Goal: Task Accomplishment & Management: Manage account settings

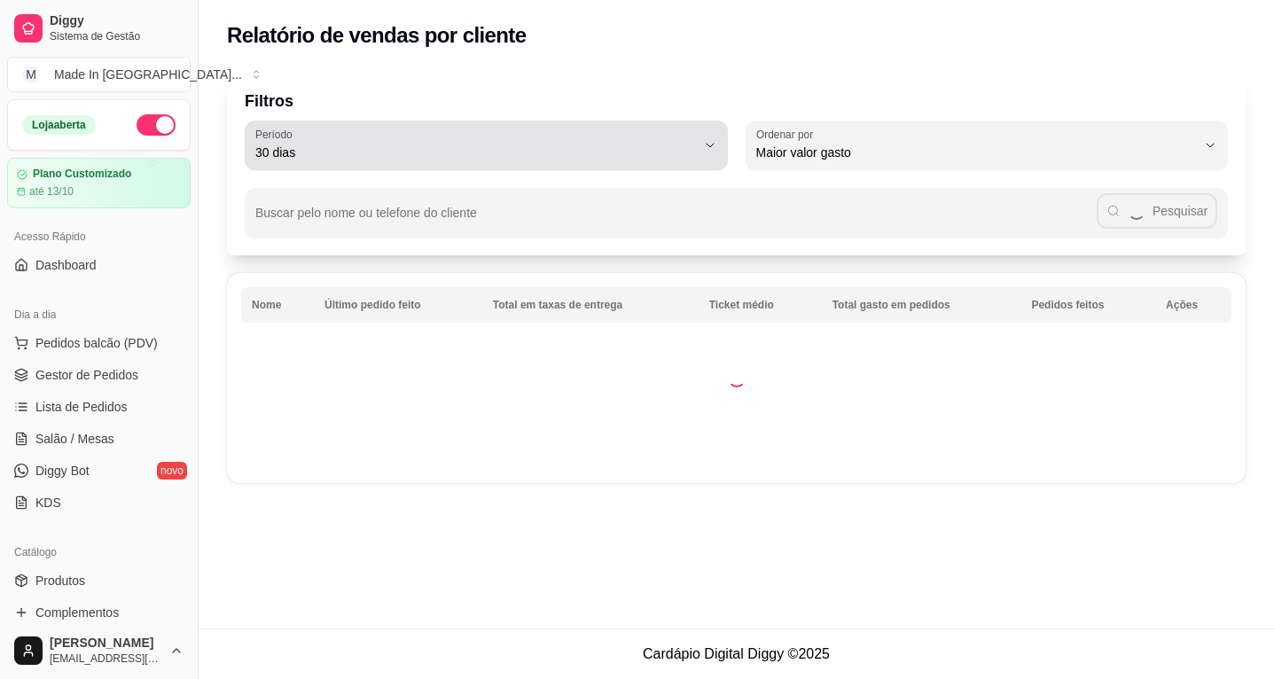
select select "30"
select select "HIGHEST_TOTAL_SPENT_WITH_ORDERS"
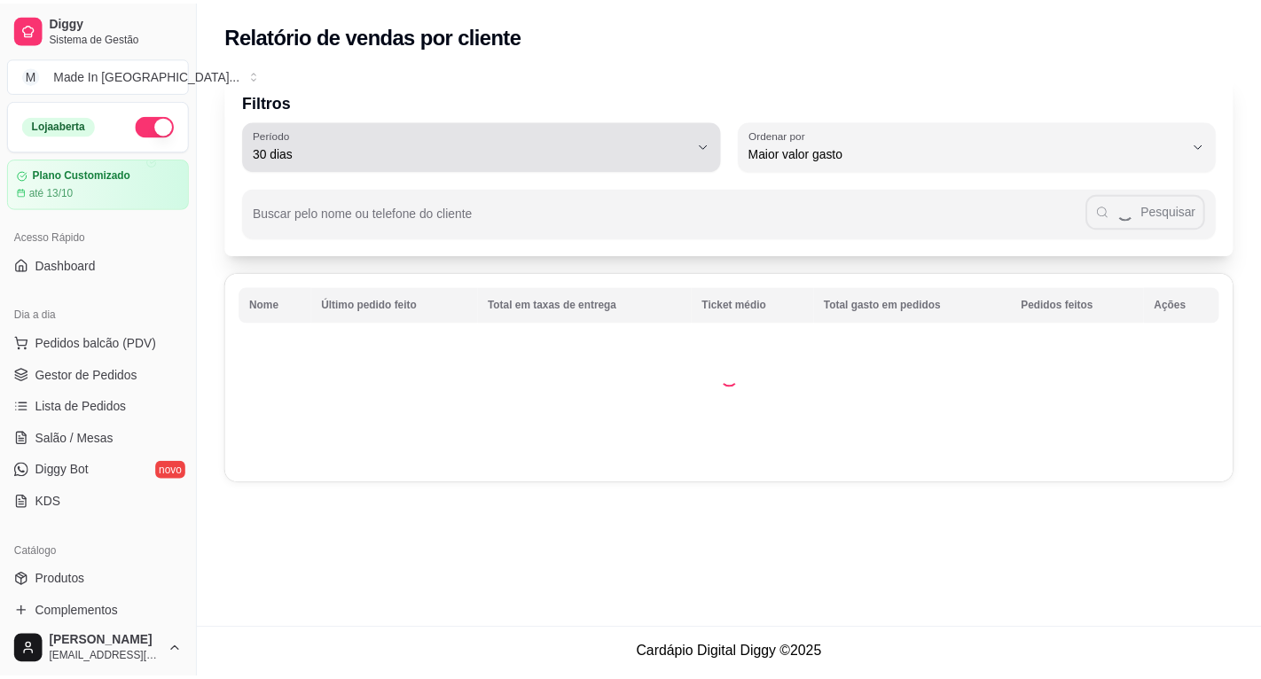
scroll to position [177, 0]
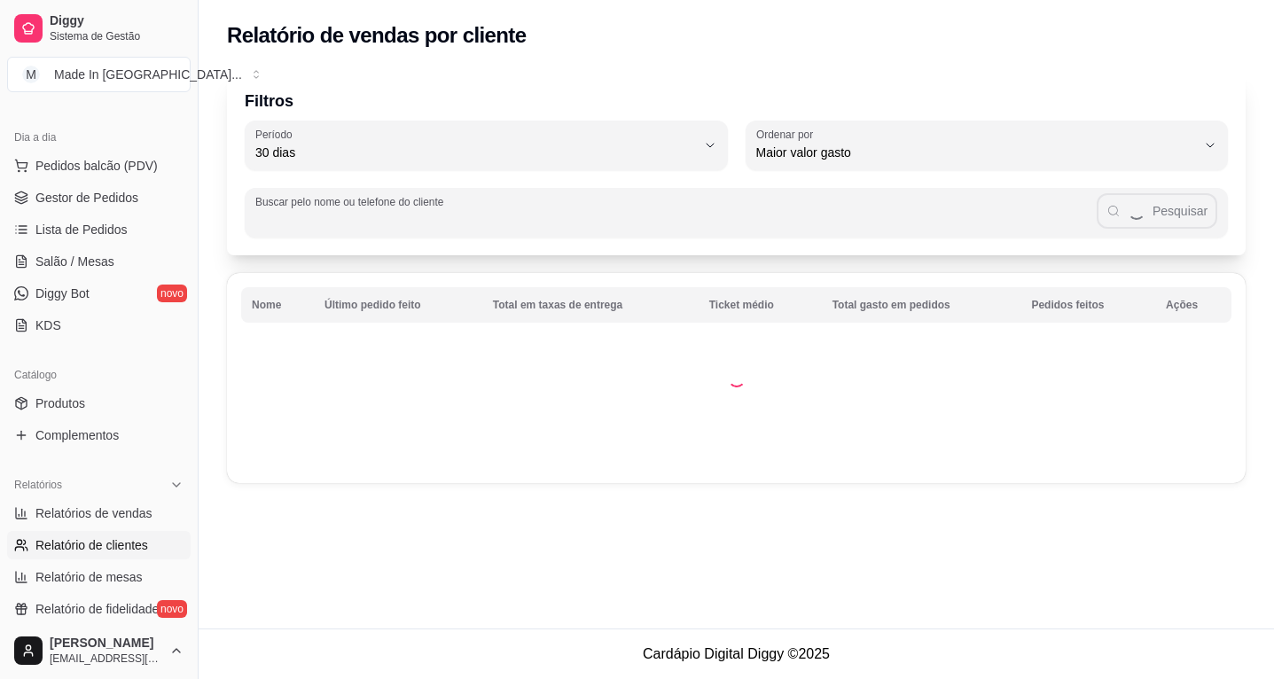
click at [420, 221] on input "Buscar pelo nome ou telefone do cliente" at bounding box center [676, 220] width 842 height 18
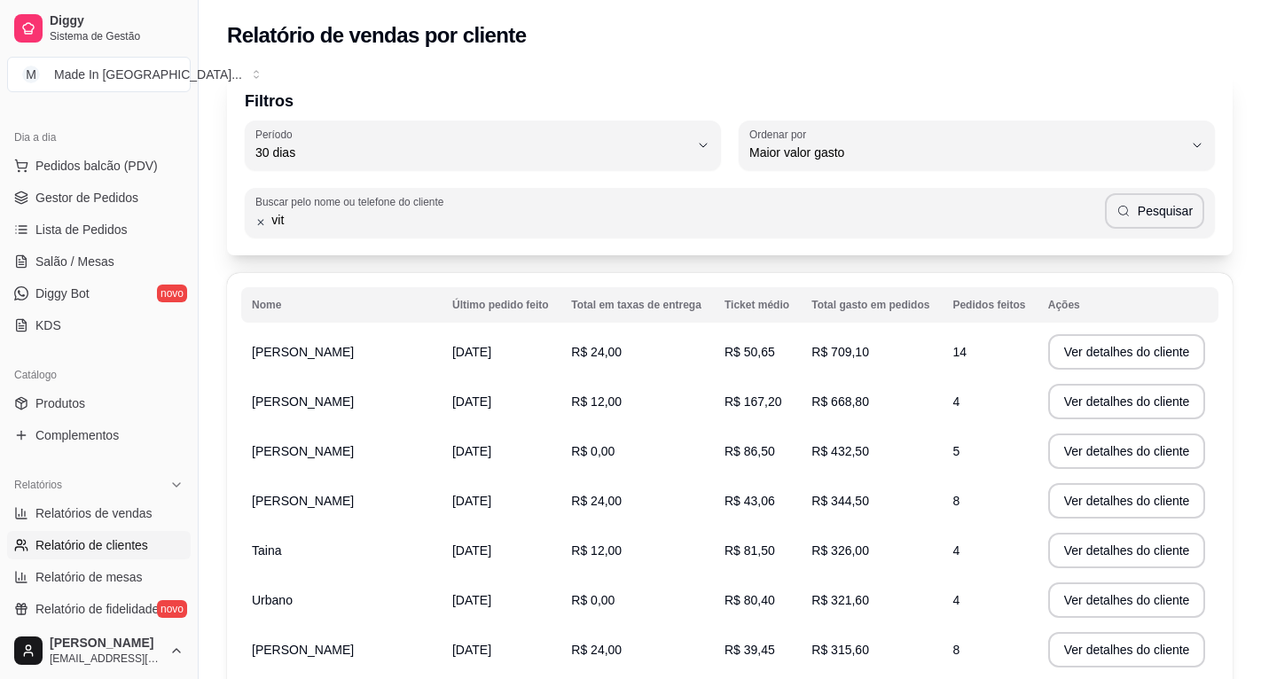
type input "vit"
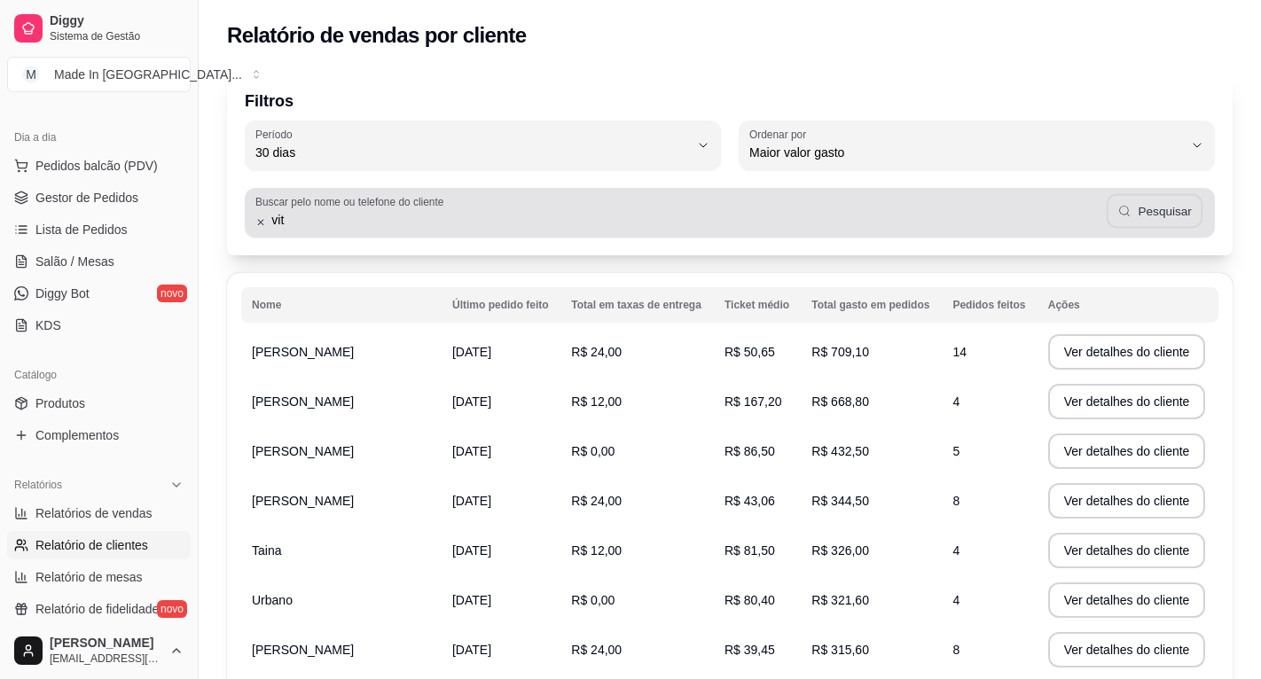
click at [1168, 205] on button "Pesquisar" at bounding box center [1155, 211] width 97 height 35
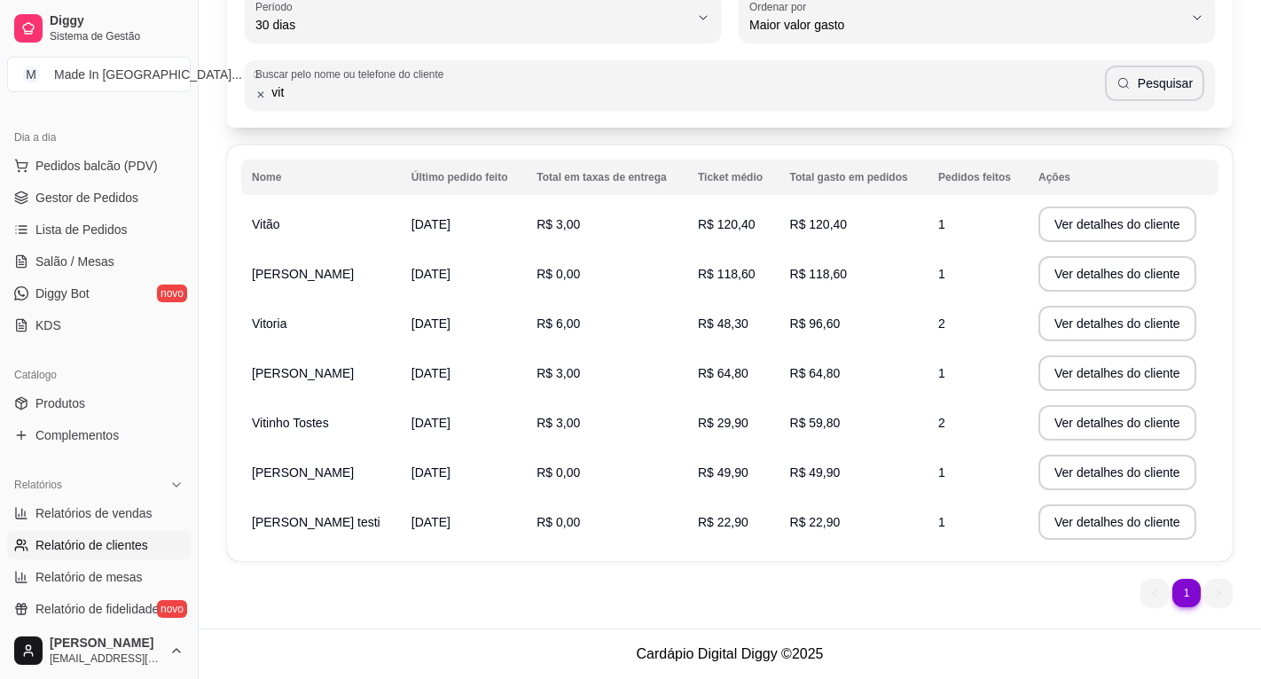
scroll to position [0, 0]
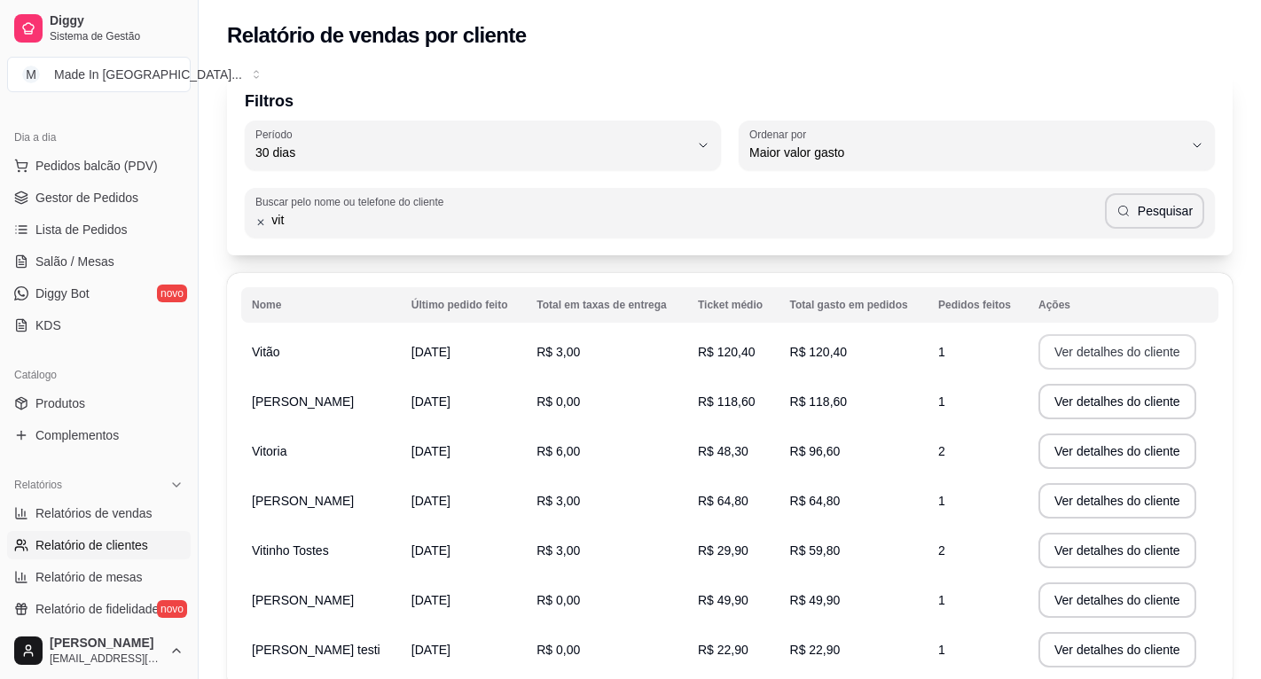
click at [1044, 338] on button "Ver detalhes do cliente" at bounding box center [1118, 351] width 158 height 35
click at [735, 350] on td "R$ 120,40" at bounding box center [733, 352] width 92 height 50
click at [458, 363] on td "[DATE]" at bounding box center [463, 352] width 125 height 50
click at [526, 342] on td "R$ 3,00" at bounding box center [606, 352] width 161 height 50
drag, startPoint x: 575, startPoint y: 345, endPoint x: 665, endPoint y: 355, distance: 91.0
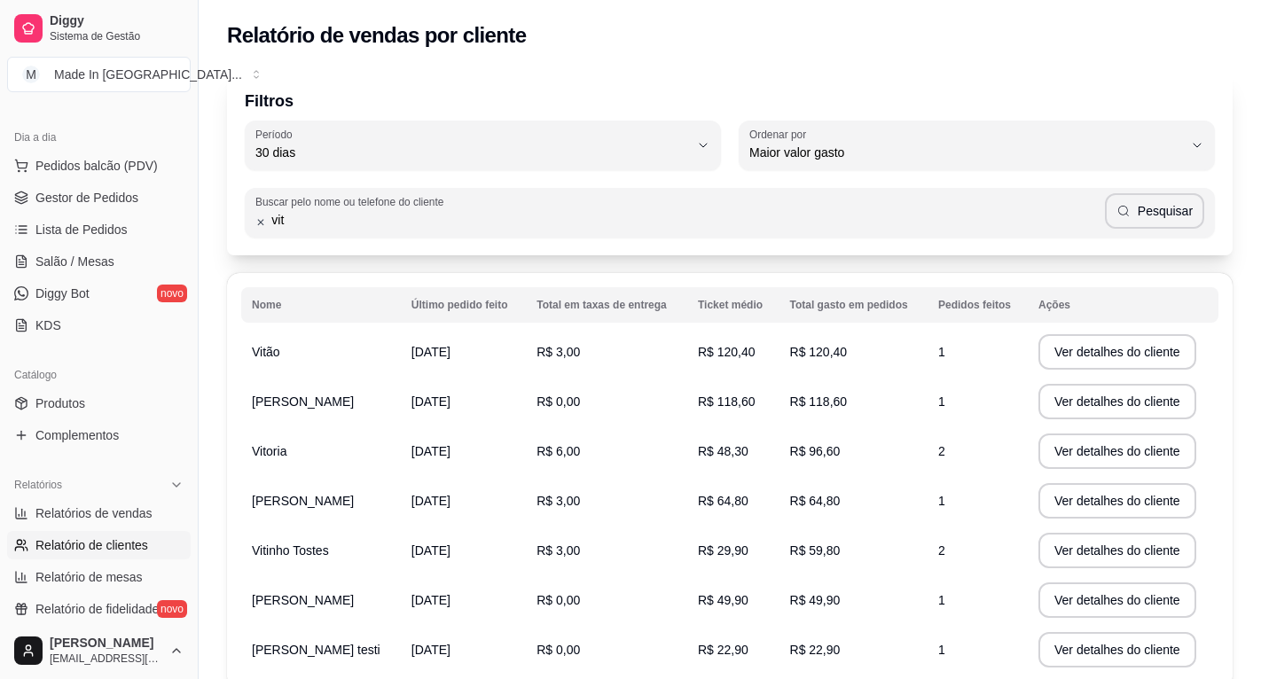
click at [586, 349] on td "R$ 3,00" at bounding box center [606, 352] width 161 height 50
click at [1068, 365] on button "Ver detalhes do cliente" at bounding box center [1117, 352] width 153 height 35
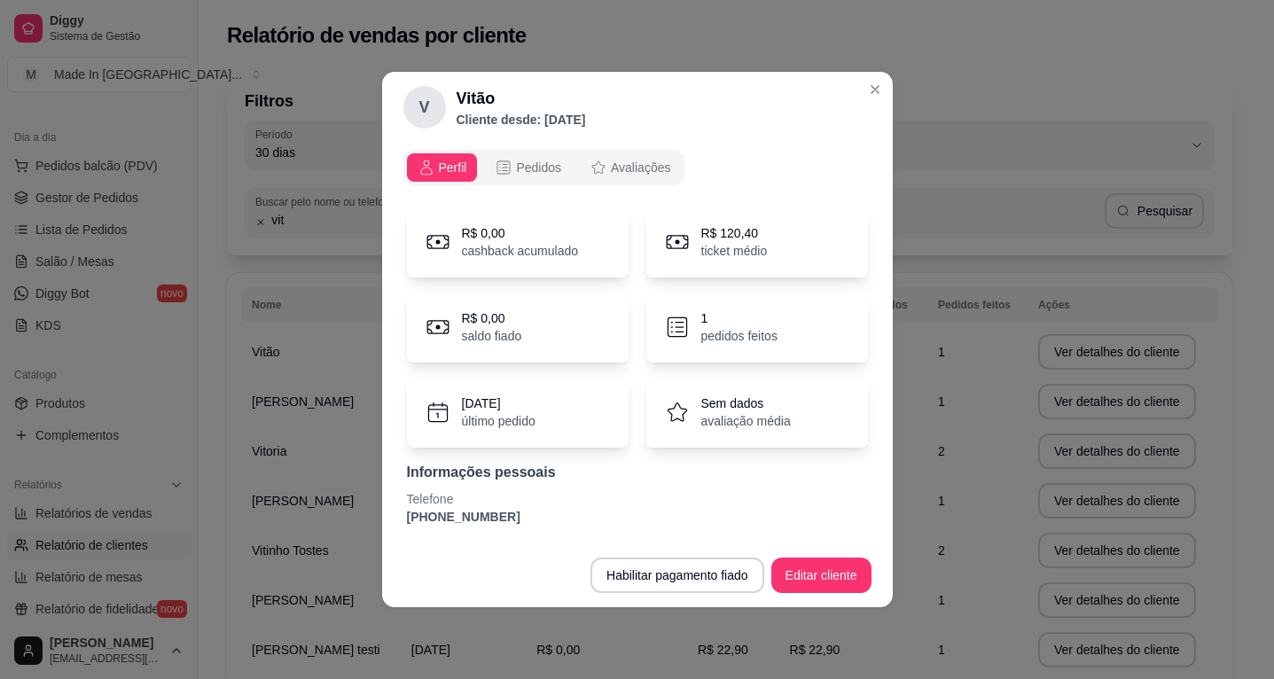
click at [764, 323] on p "1" at bounding box center [740, 319] width 76 height 18
click at [710, 334] on p "pedidos feitos" at bounding box center [740, 336] width 76 height 18
click at [497, 406] on p "[DATE]" at bounding box center [499, 404] width 74 height 18
click at [687, 403] on icon at bounding box center [677, 412] width 27 height 27
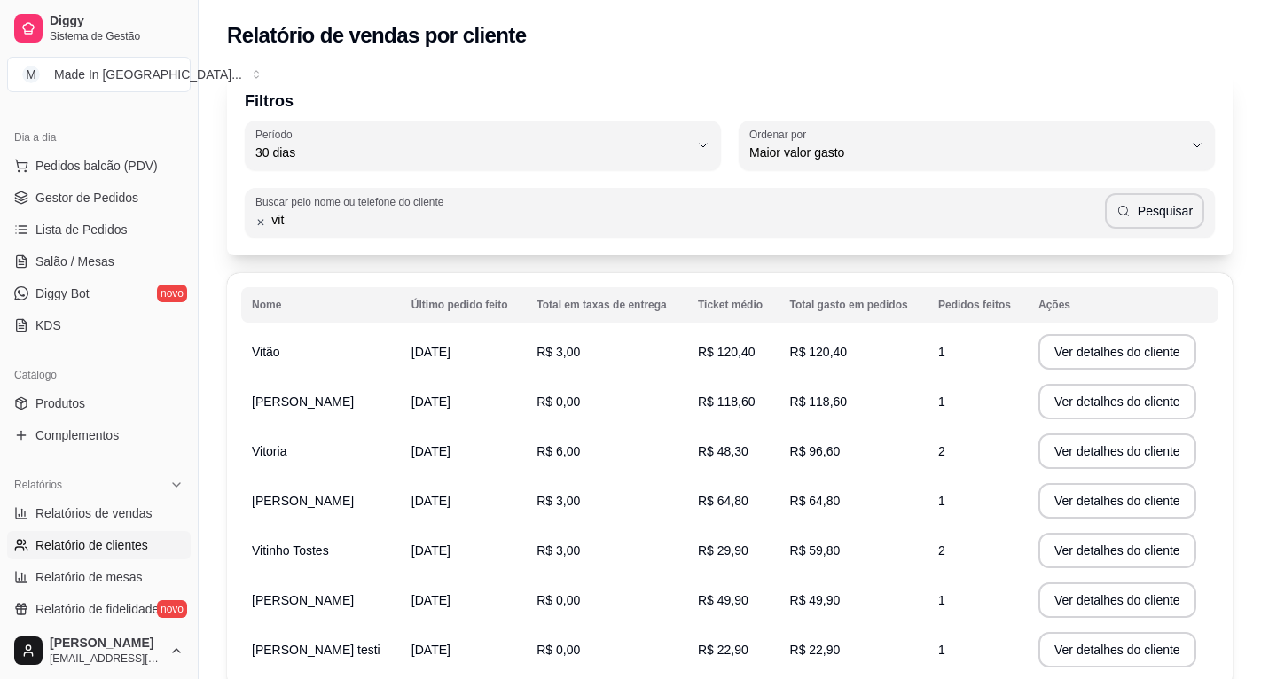
scroll to position [128, 0]
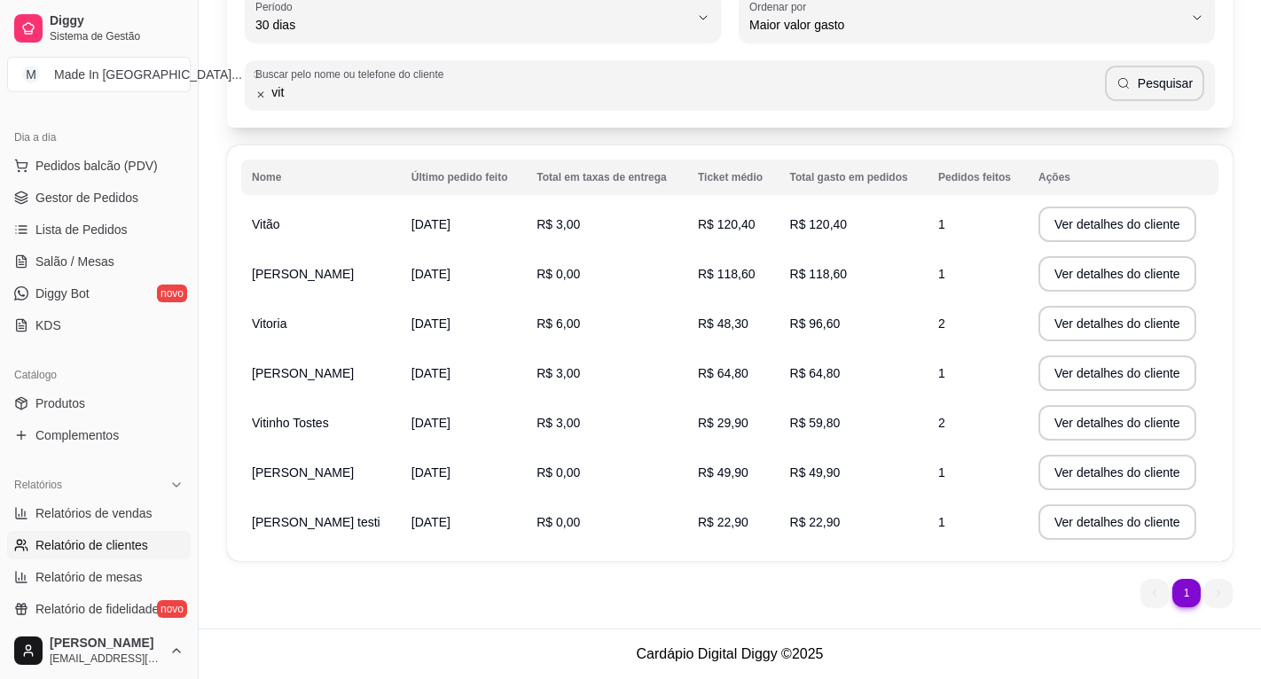
click at [929, 231] on td "1" at bounding box center [978, 225] width 100 height 50
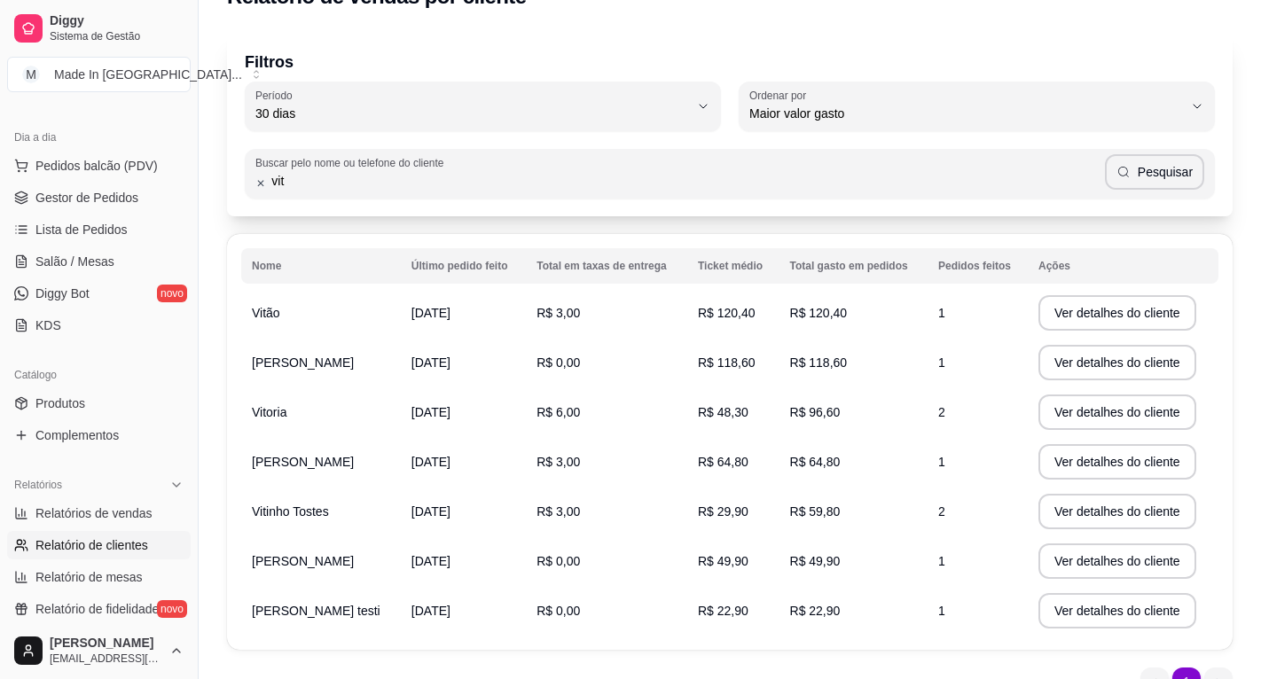
scroll to position [0, 0]
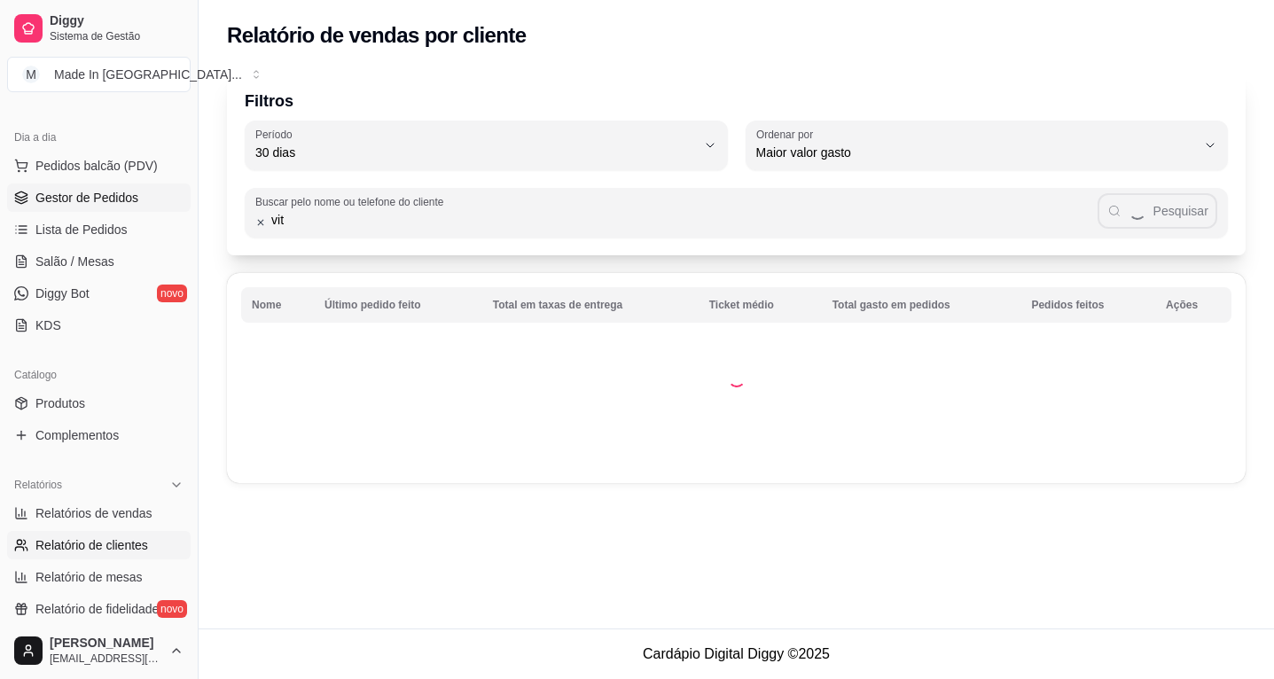
click at [114, 200] on span "Gestor de Pedidos" at bounding box center [86, 198] width 103 height 18
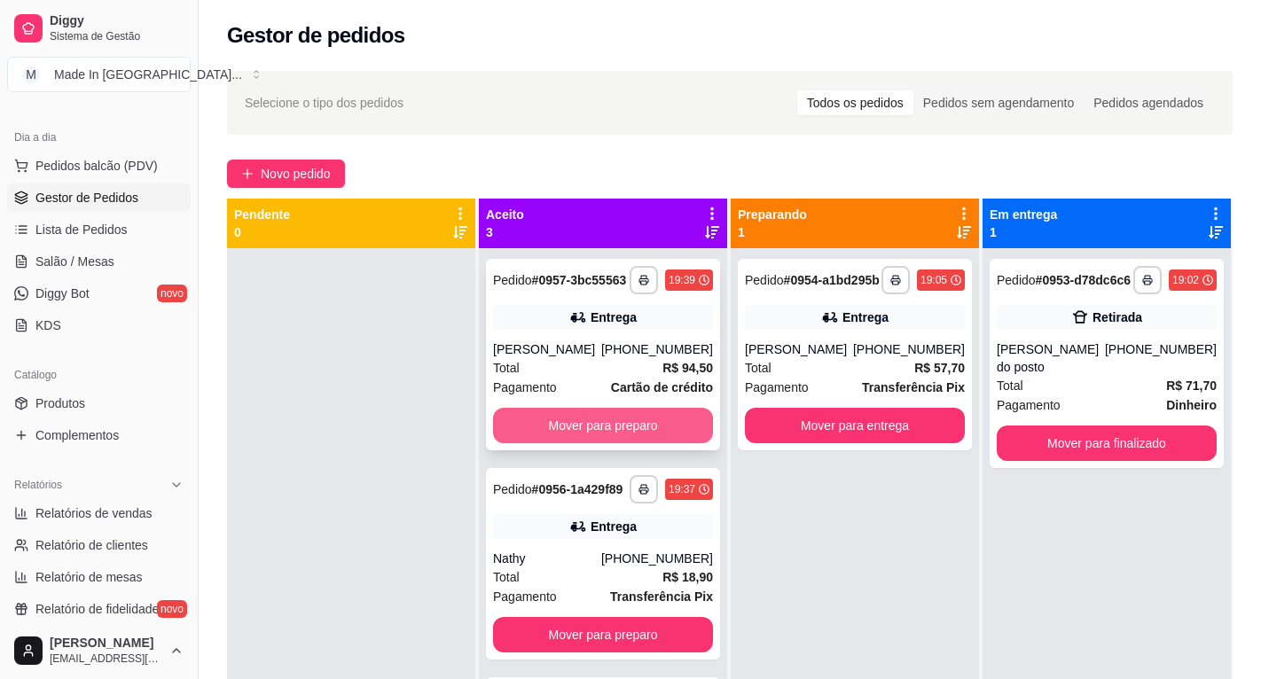
click at [603, 435] on button "Mover para preparo" at bounding box center [603, 425] width 220 height 35
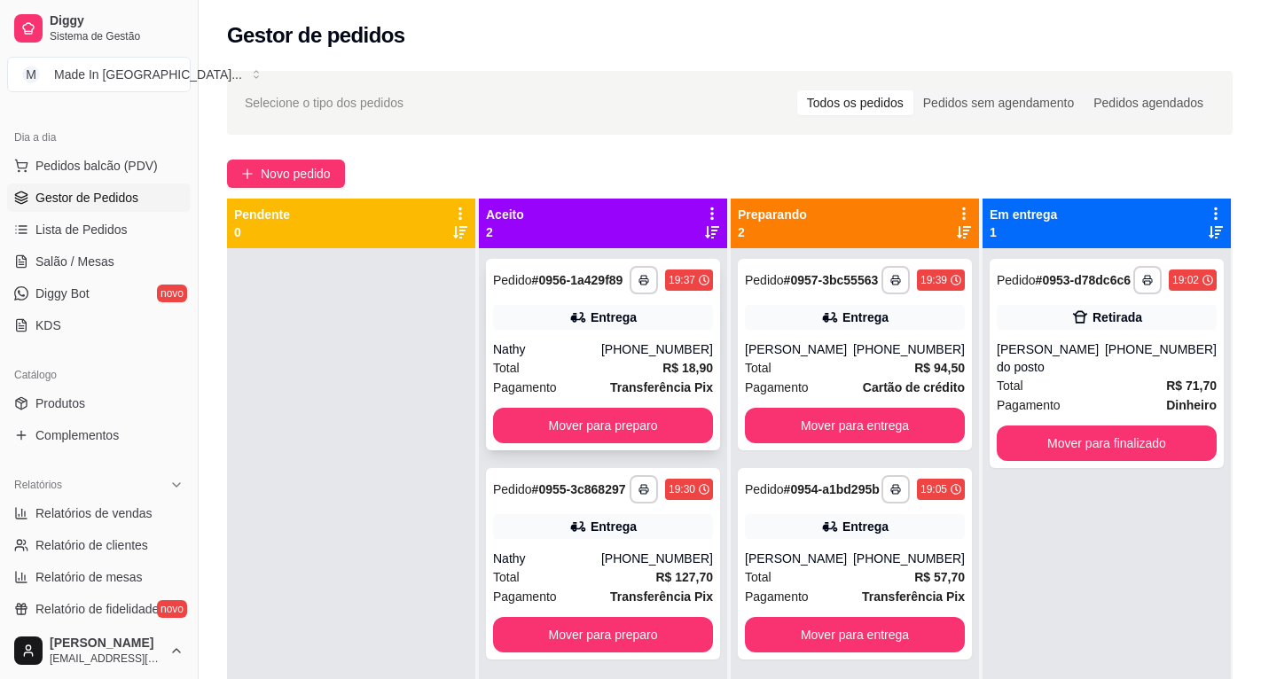
click at [605, 443] on div "**********" at bounding box center [603, 355] width 234 height 192
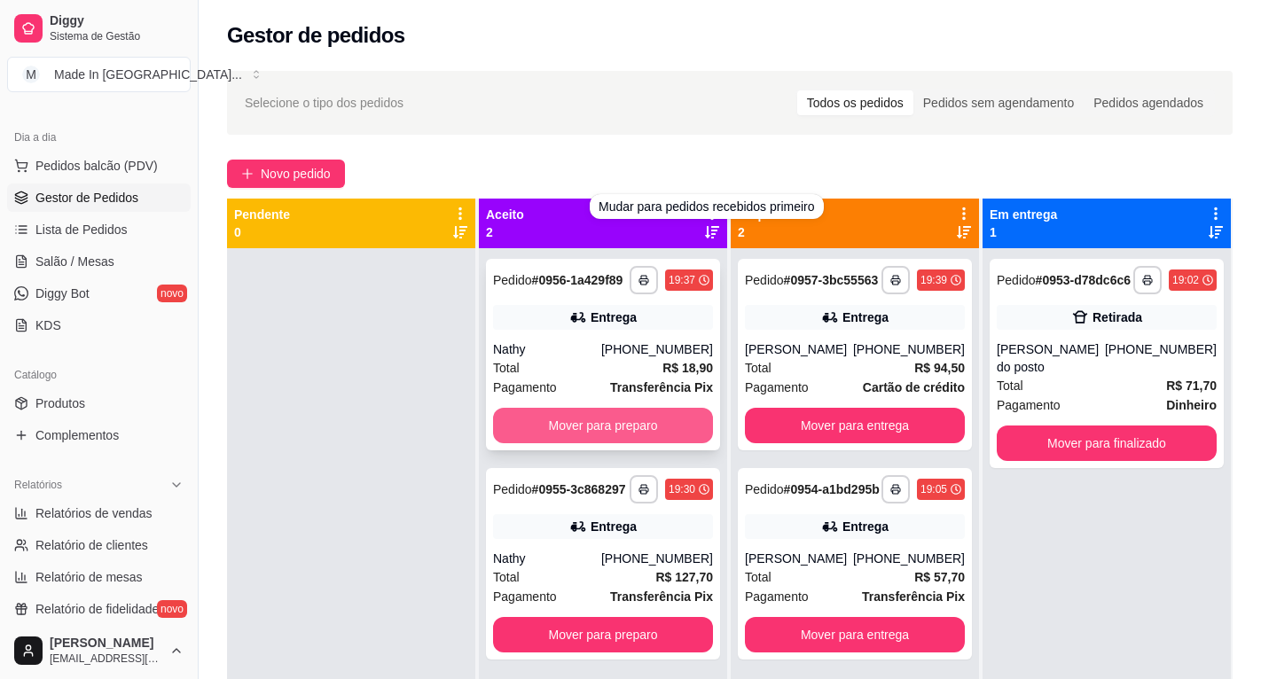
click at [542, 420] on button "Mover para preparo" at bounding box center [603, 425] width 220 height 35
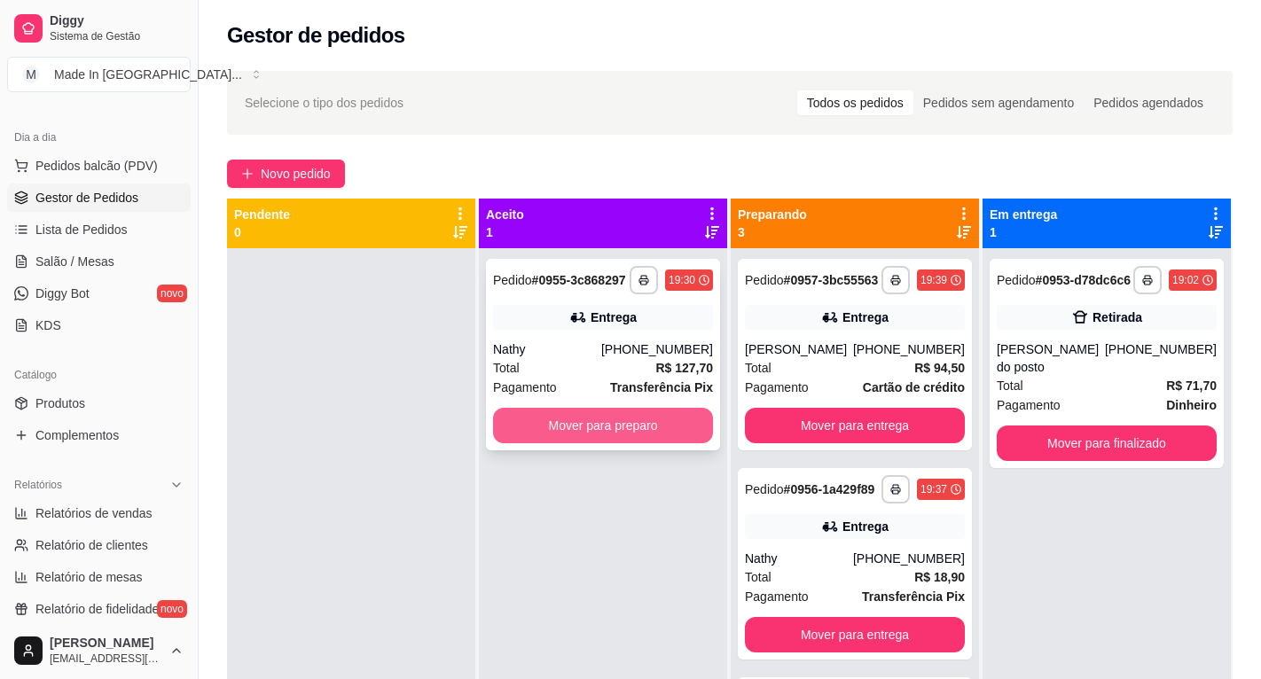
click at [540, 438] on button "Mover para preparo" at bounding box center [603, 425] width 220 height 35
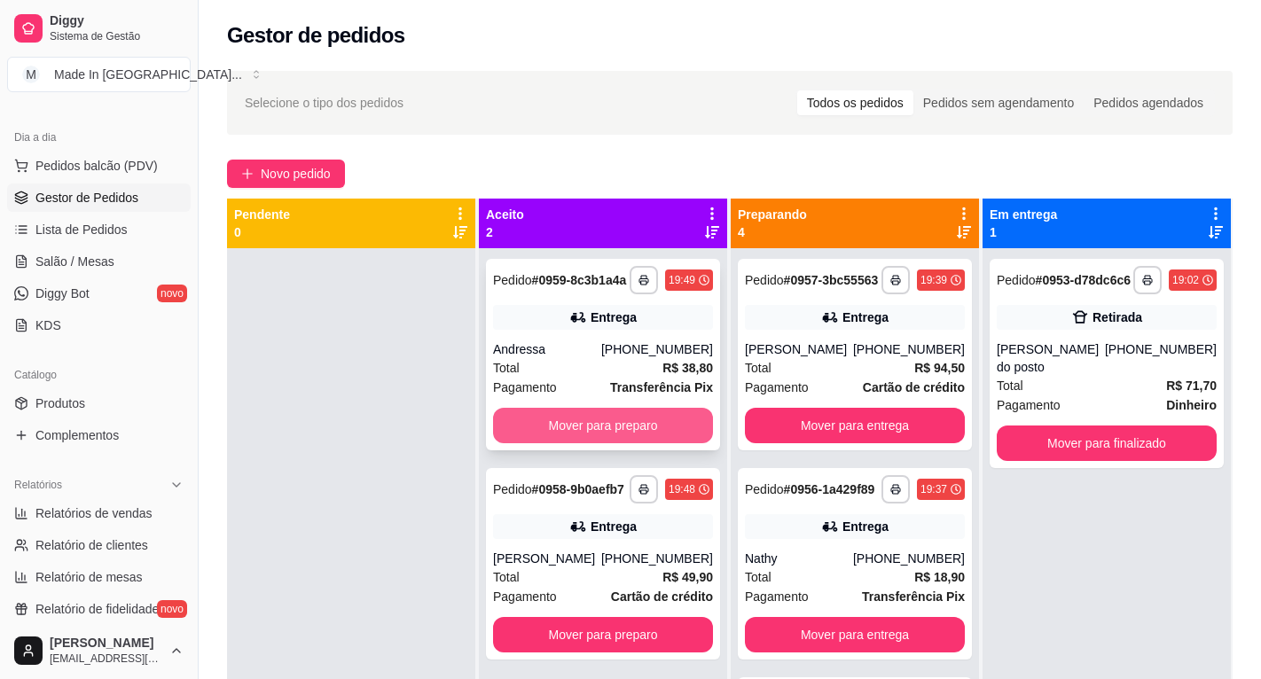
click at [626, 434] on button "Mover para preparo" at bounding box center [603, 425] width 220 height 35
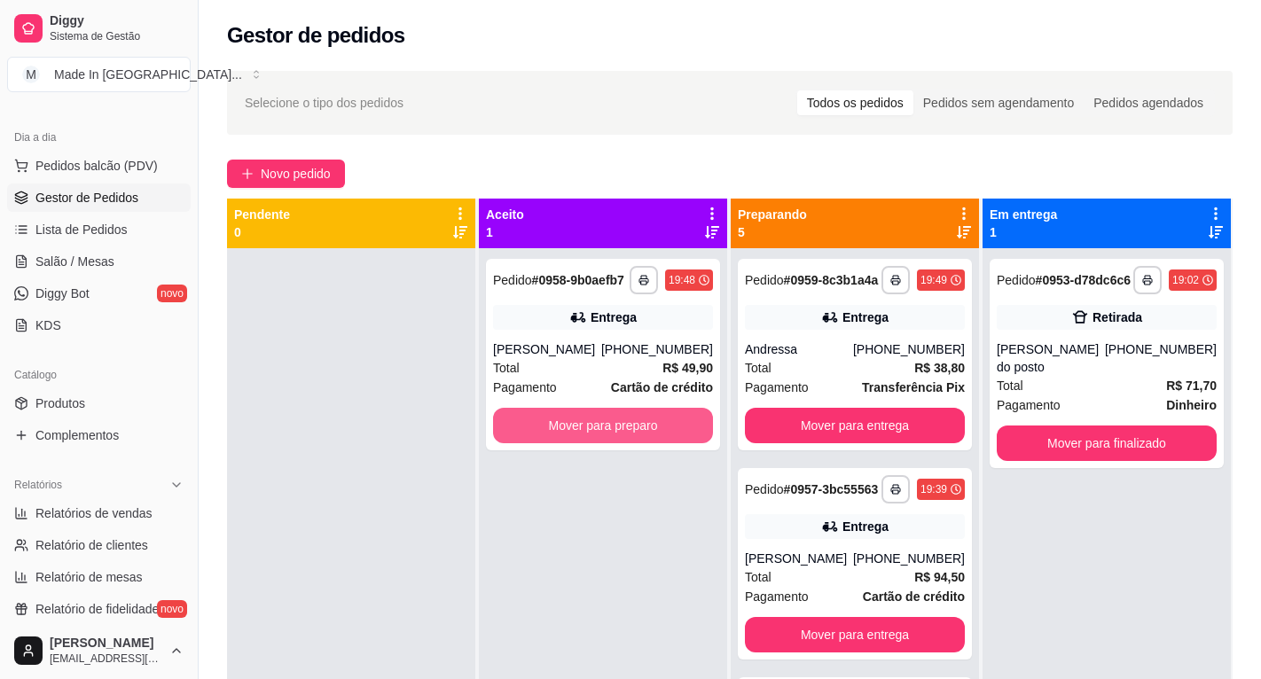
click at [626, 435] on button "Mover para preparo" at bounding box center [603, 425] width 220 height 35
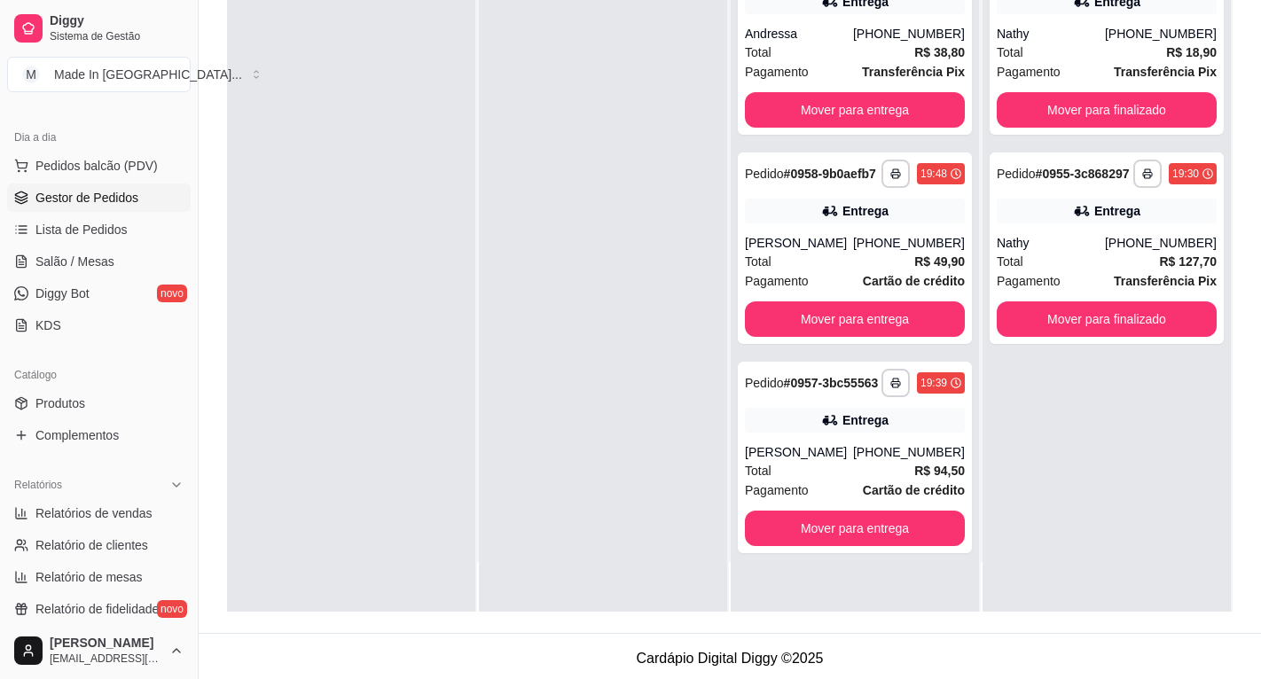
scroll to position [271, 0]
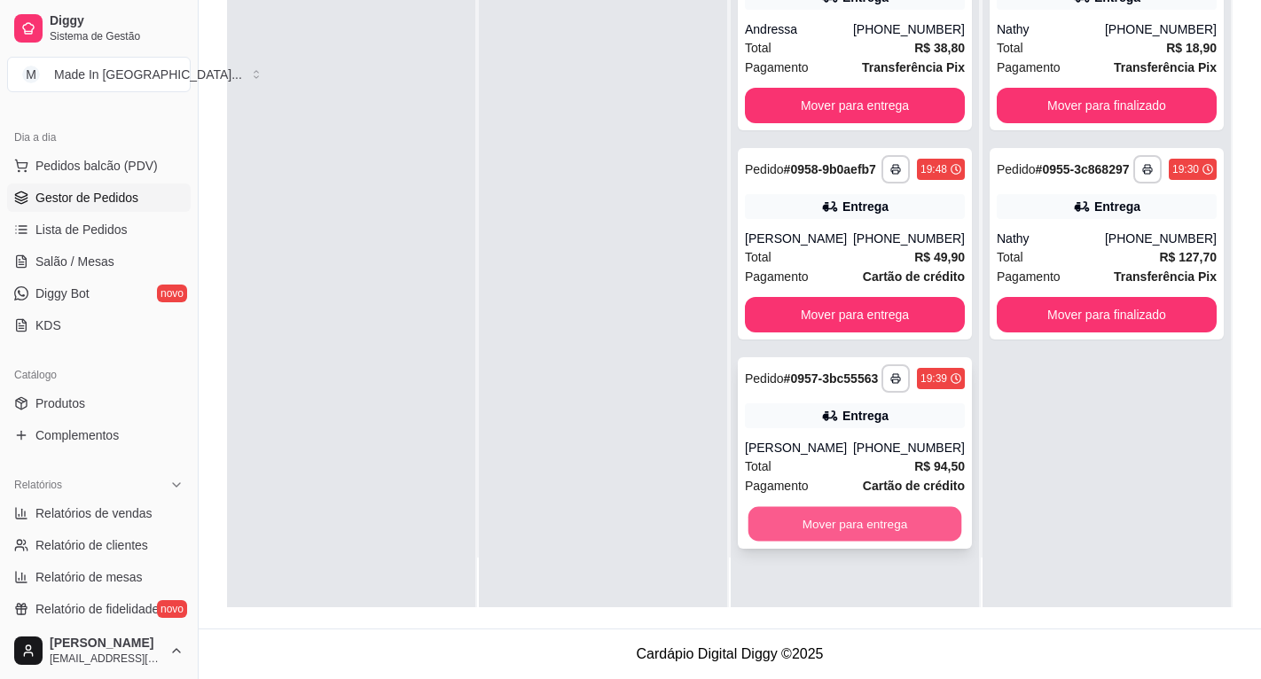
click at [864, 542] on button "Mover para entrega" at bounding box center [856, 524] width 214 height 35
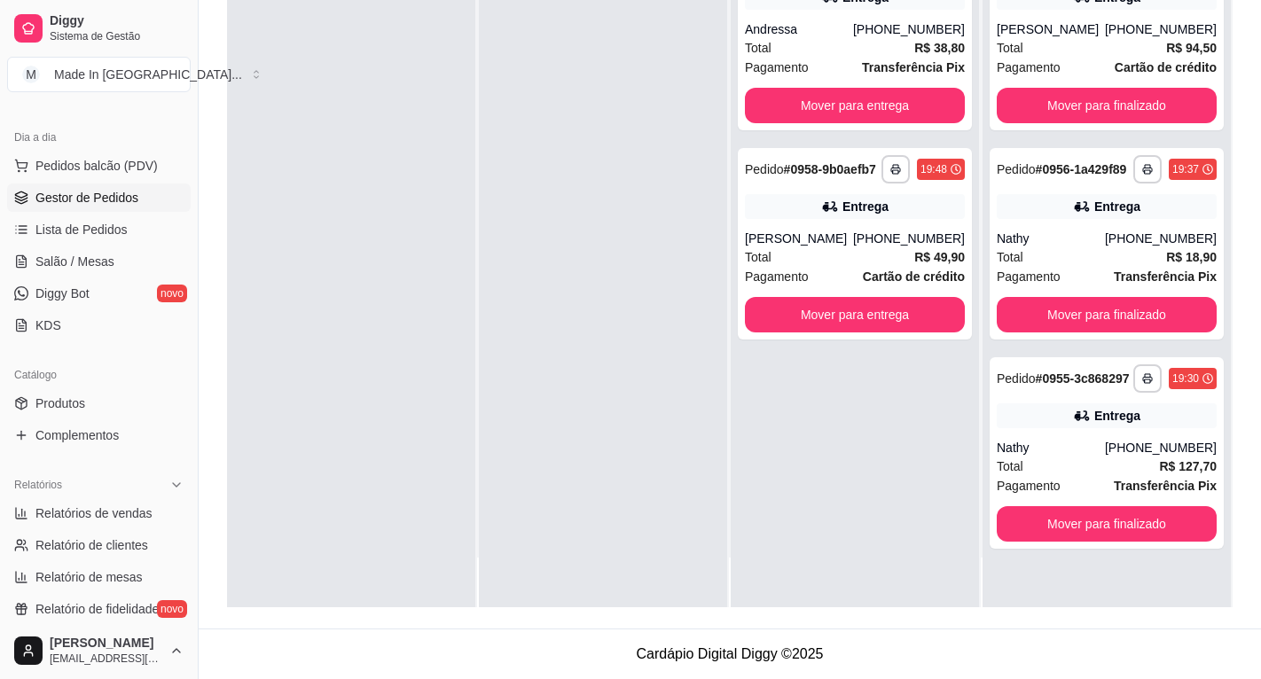
scroll to position [0, 0]
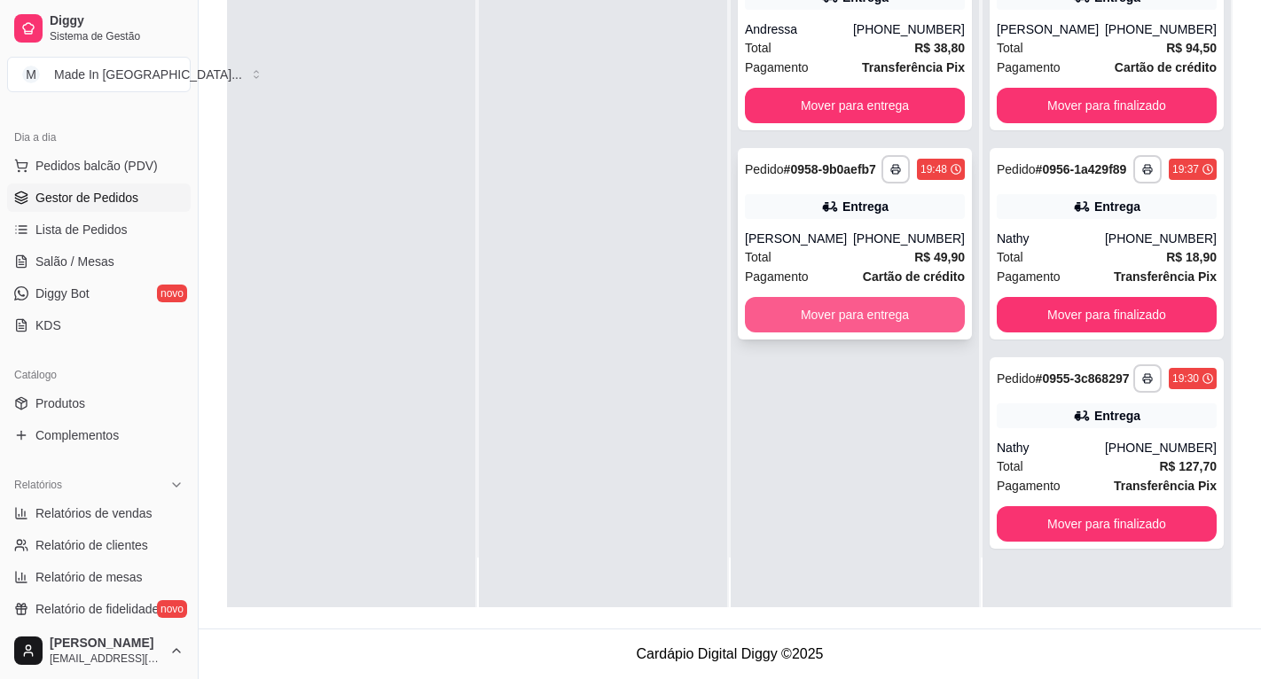
click at [844, 327] on button "Mover para entrega" at bounding box center [855, 314] width 220 height 35
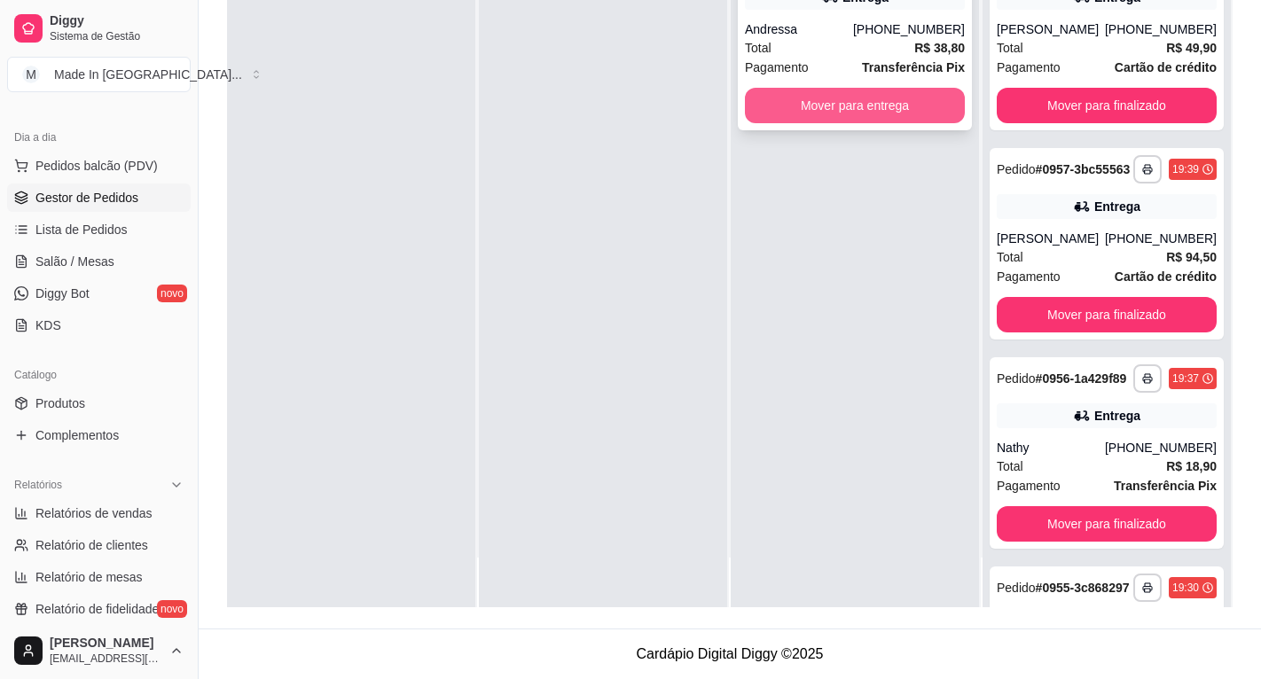
click at [848, 116] on button "Mover para entrega" at bounding box center [855, 105] width 220 height 35
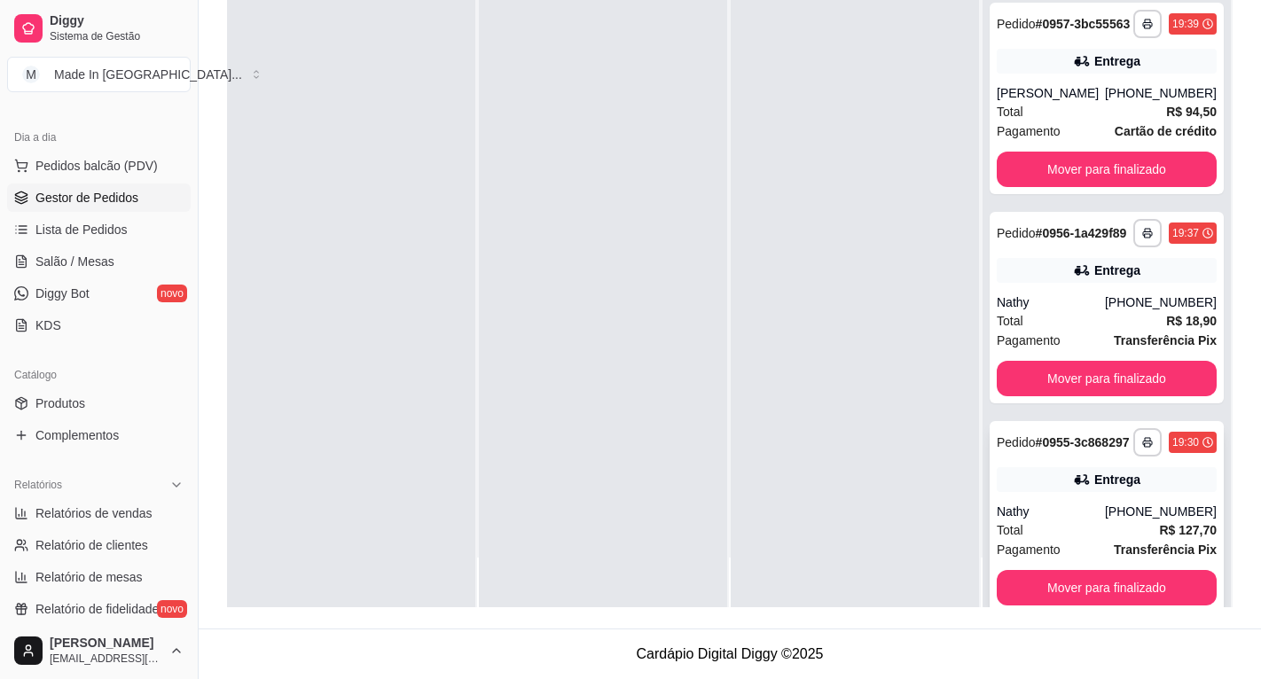
scroll to position [456, 0]
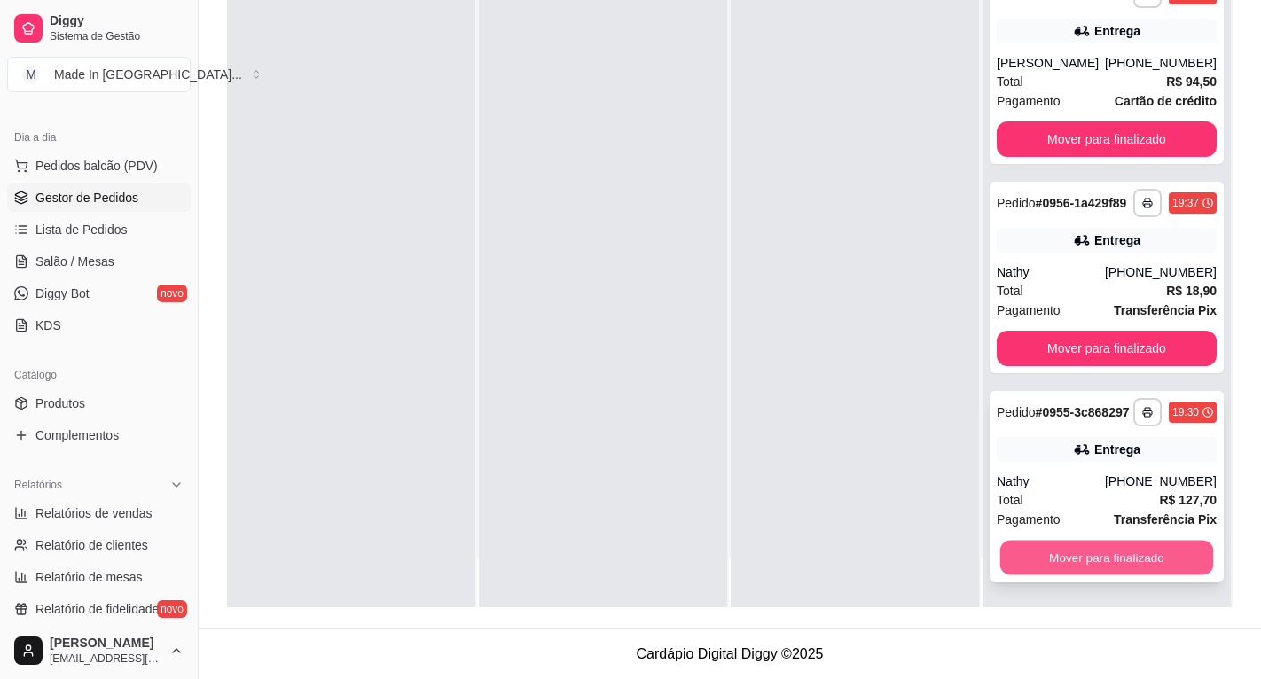
click at [1032, 559] on button "Mover para finalizado" at bounding box center [1107, 558] width 214 height 35
click at [1070, 557] on button "Mover para finalizado" at bounding box center [1107, 557] width 220 height 35
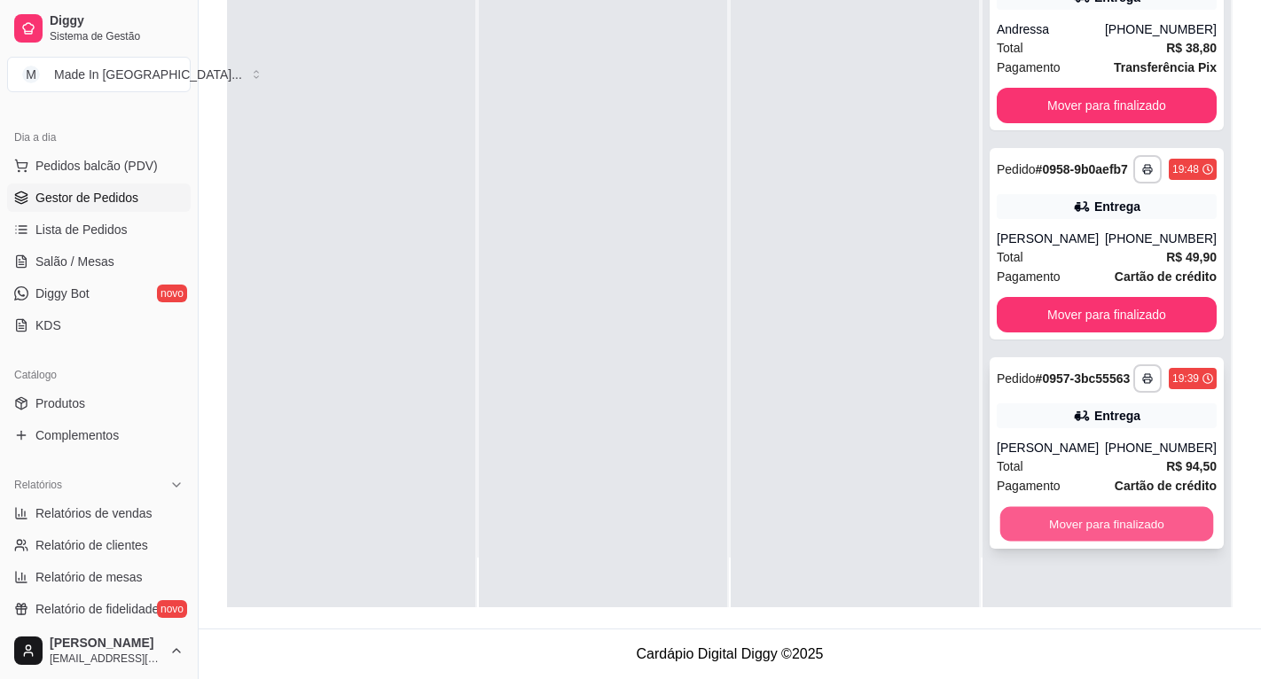
click at [1071, 542] on button "Mover para finalizado" at bounding box center [1107, 524] width 214 height 35
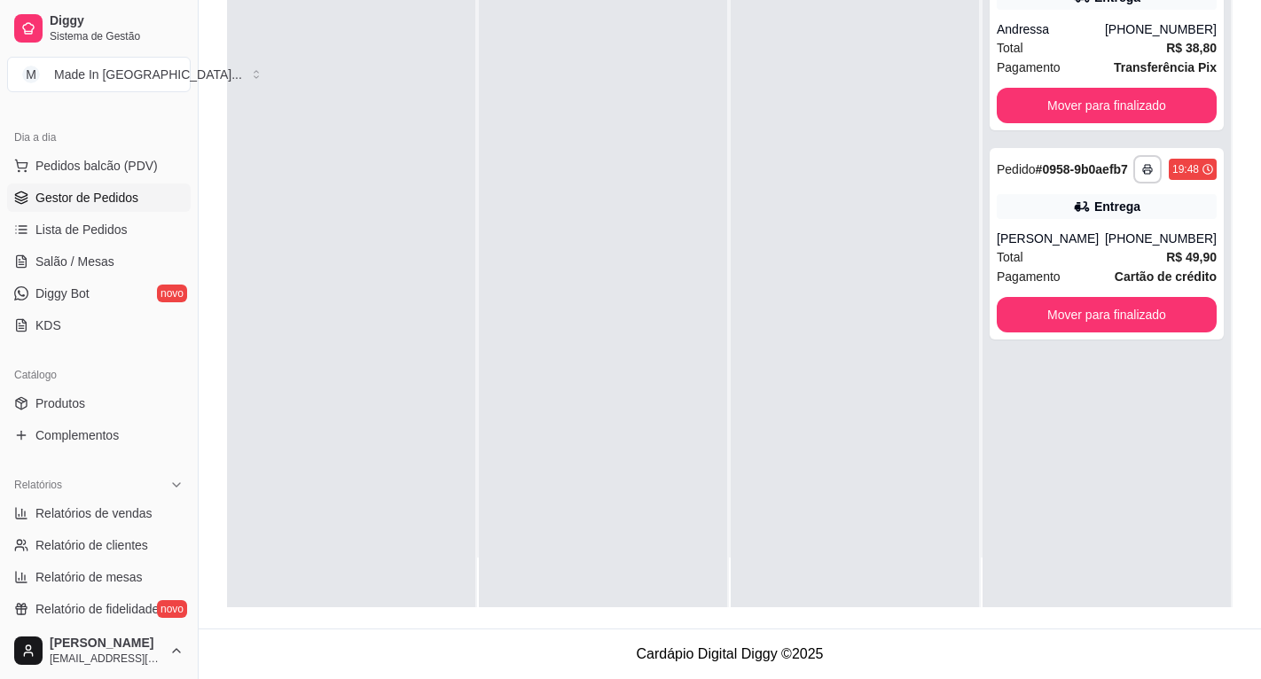
scroll to position [0, 0]
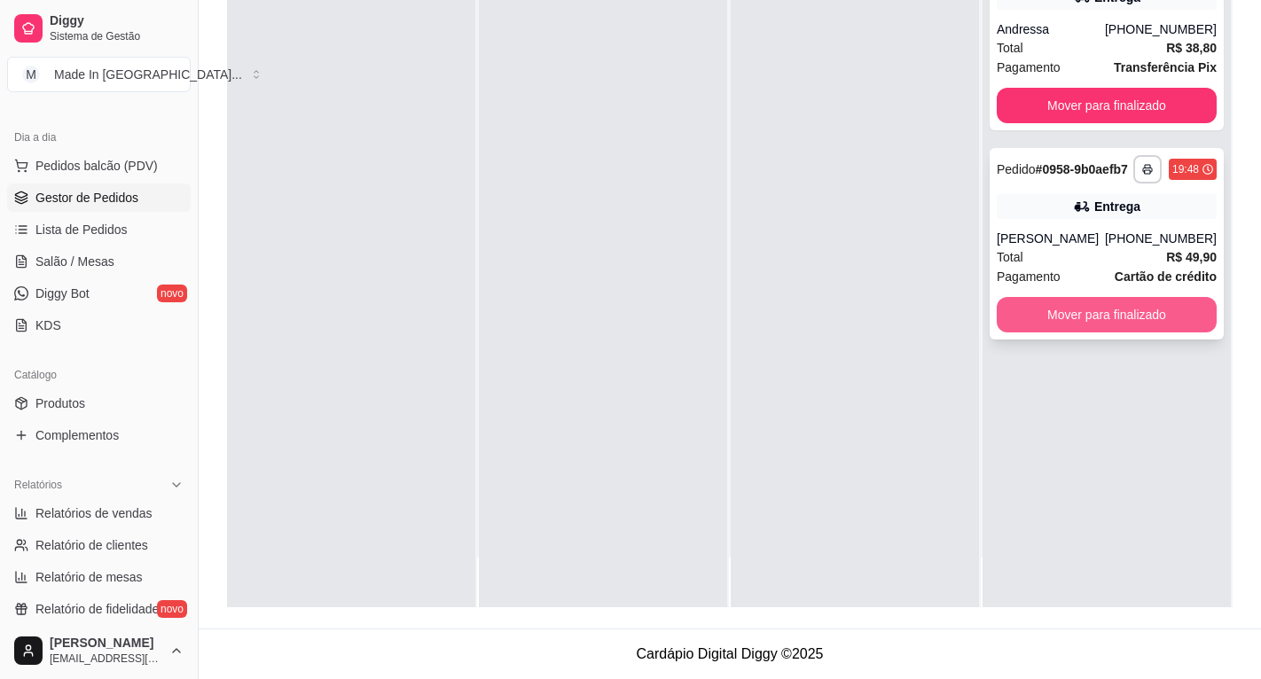
click at [1106, 318] on button "Mover para finalizado" at bounding box center [1107, 314] width 220 height 35
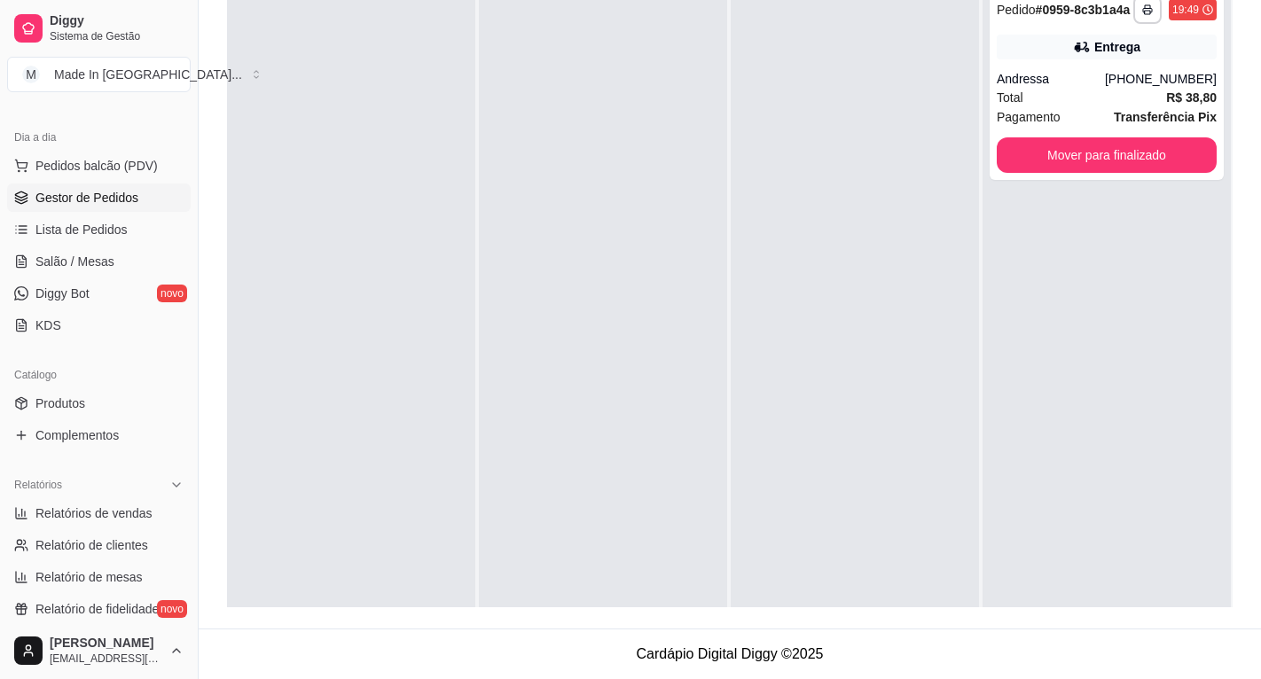
scroll to position [4, 0]
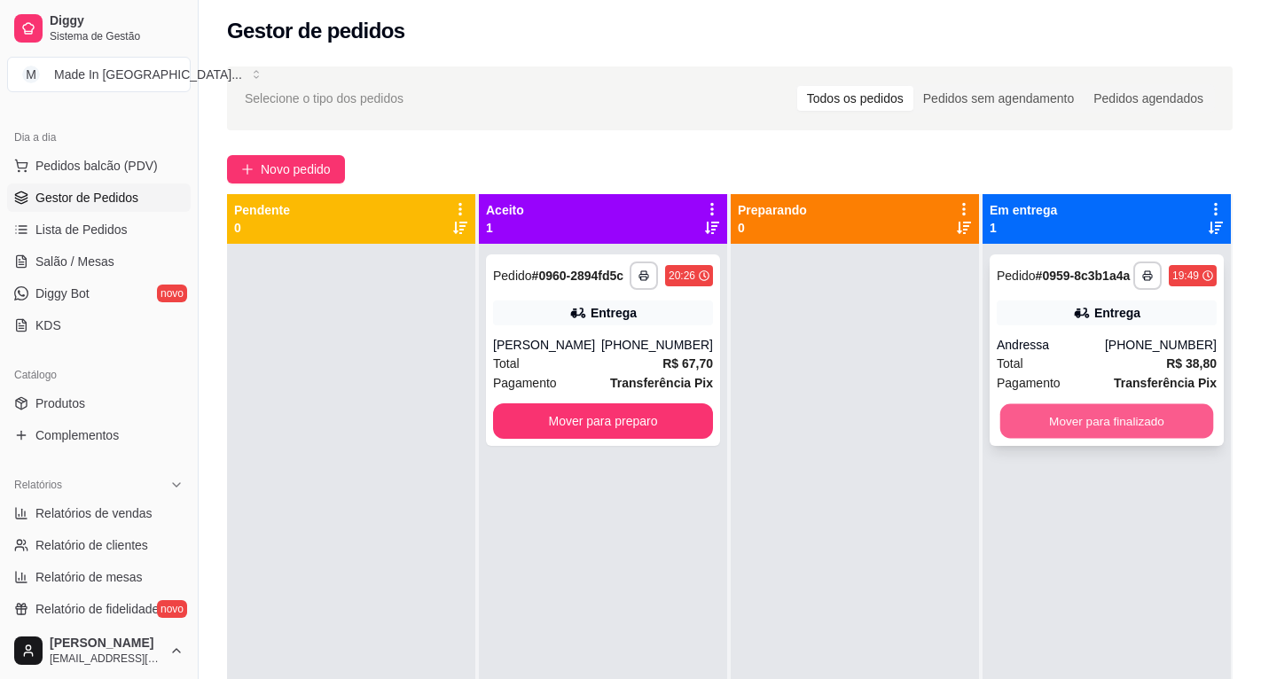
click at [1057, 438] on button "Mover para finalizado" at bounding box center [1107, 421] width 214 height 35
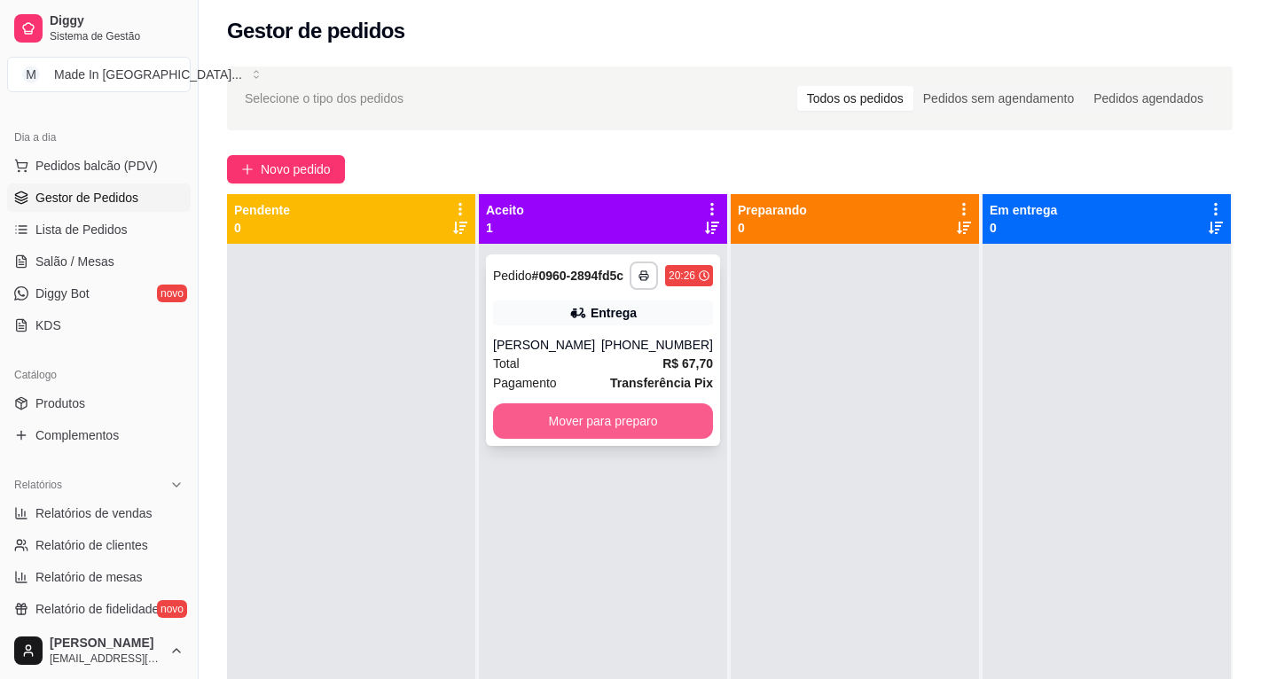
click at [584, 418] on button "Mover para preparo" at bounding box center [603, 421] width 220 height 35
